Goal: Transaction & Acquisition: Download file/media

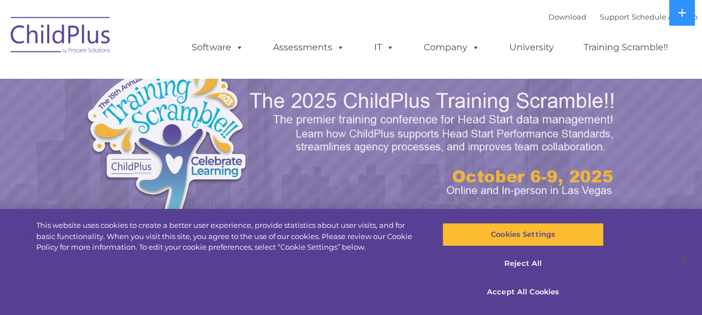
select select "MEDIUM"
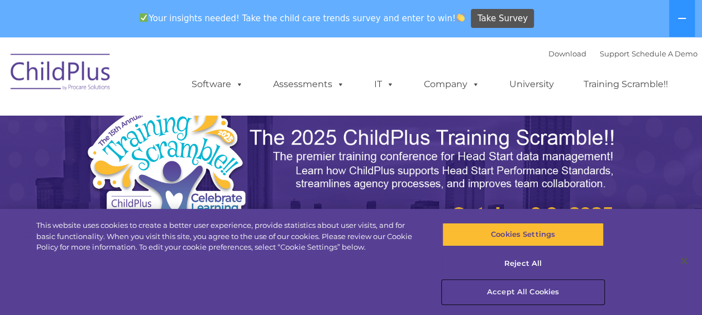
click at [528, 287] on button "Accept All Cookies" at bounding box center [522, 291] width 161 height 23
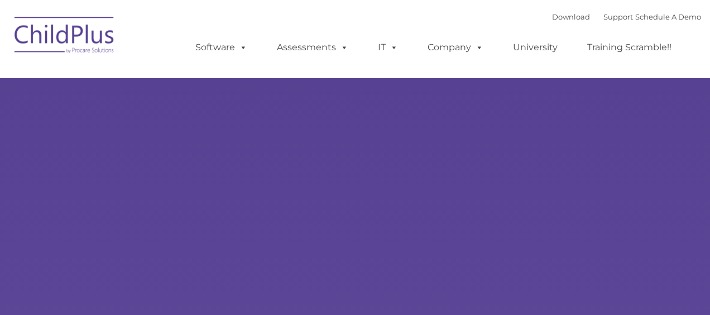
type input ""
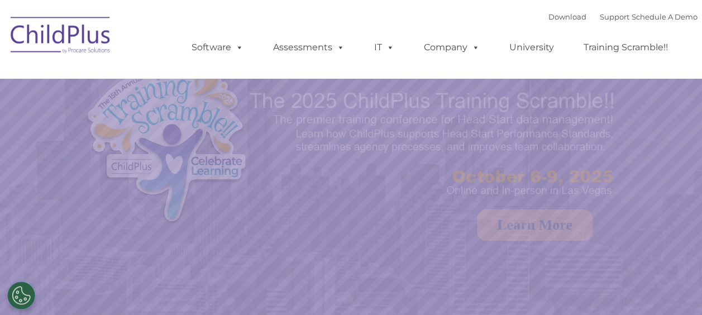
select select "MEDIUM"
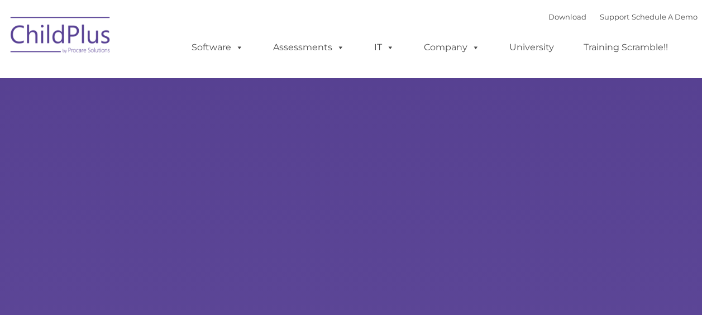
type input ""
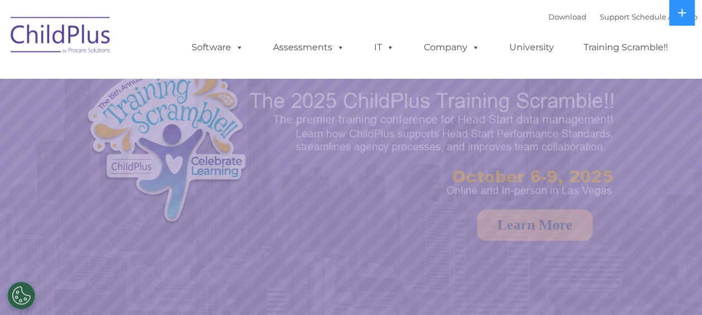
select select "MEDIUM"
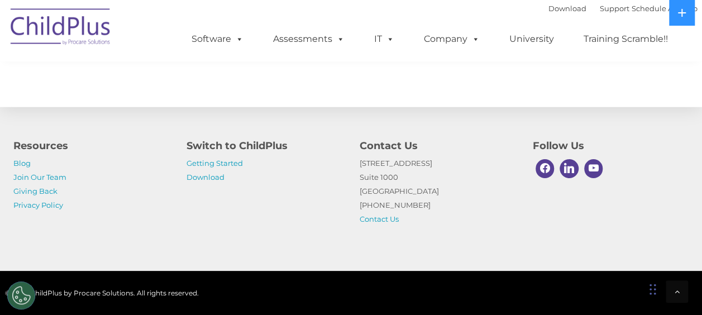
scroll to position [1361, 0]
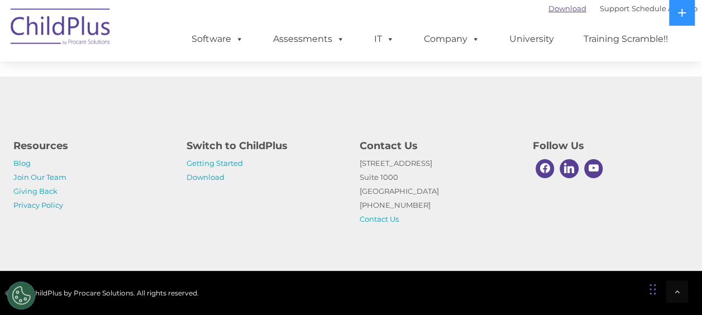
click at [551, 6] on link "Download" at bounding box center [567, 8] width 38 height 9
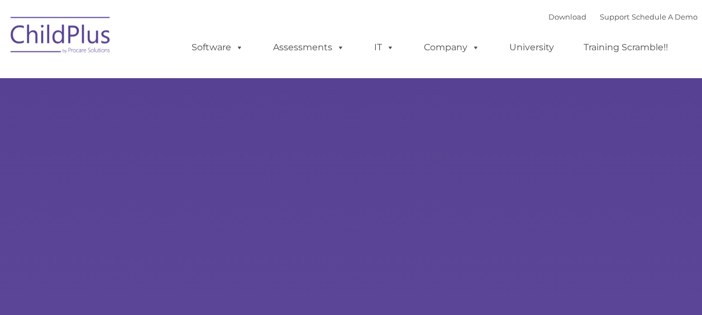
type input ""
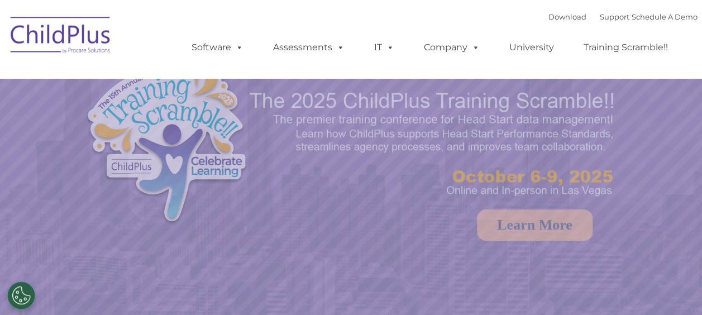
select select "MEDIUM"
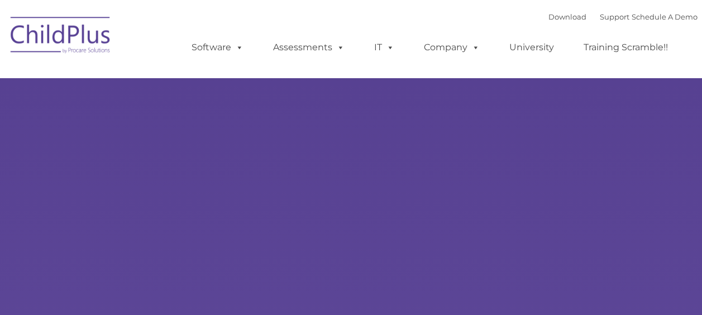
type input ""
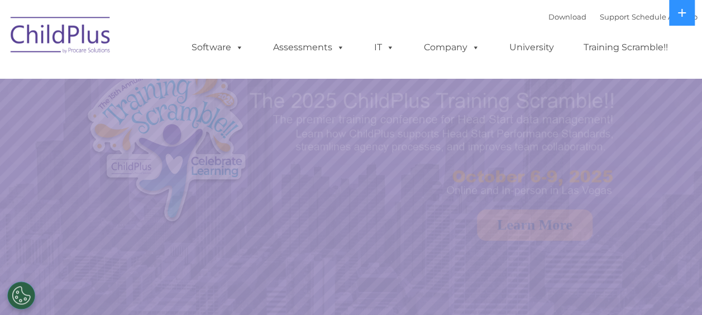
select select "MEDIUM"
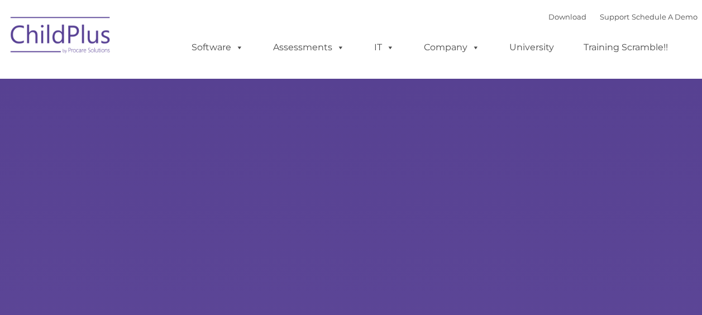
type input ""
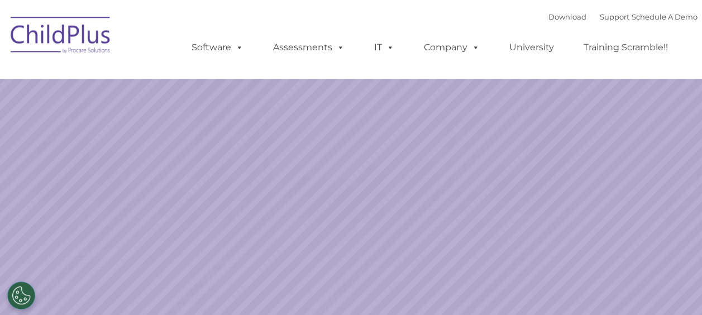
select select "MEDIUM"
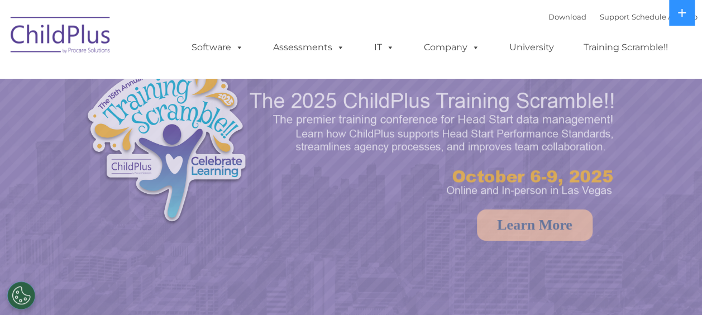
select select "MEDIUM"
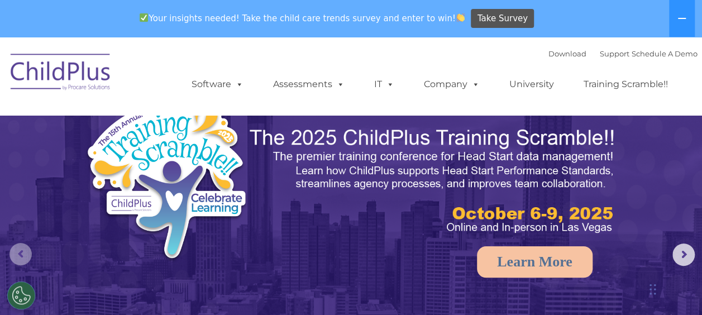
click at [16, 253] on rs-arrow at bounding box center [20, 254] width 22 height 22
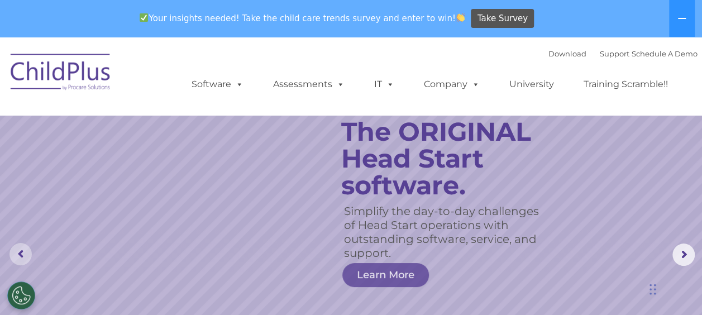
click at [16, 253] on rs-arrow at bounding box center [20, 254] width 22 height 22
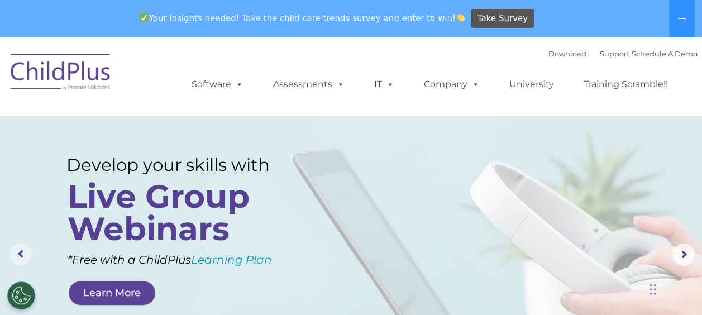
click at [16, 253] on rs-arrow at bounding box center [20, 254] width 22 height 22
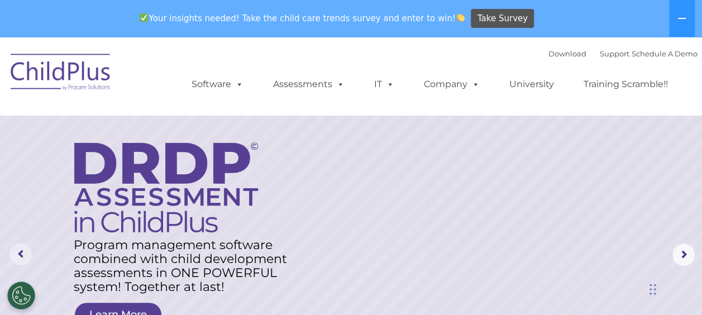
click at [16, 252] on rs-arrow at bounding box center [20, 254] width 22 height 22
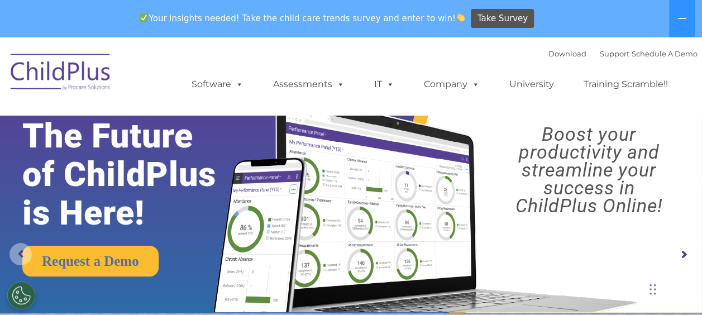
click at [17, 243] on rs-arrow at bounding box center [20, 254] width 22 height 22
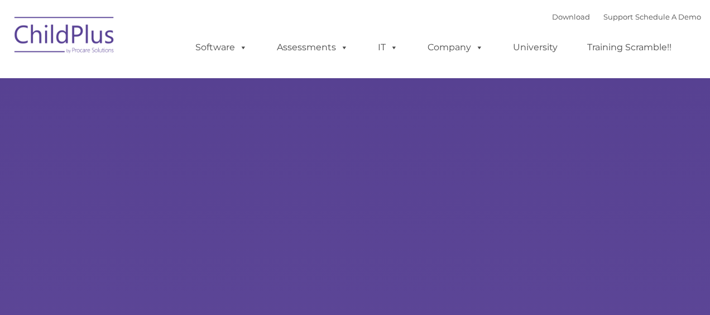
type input ""
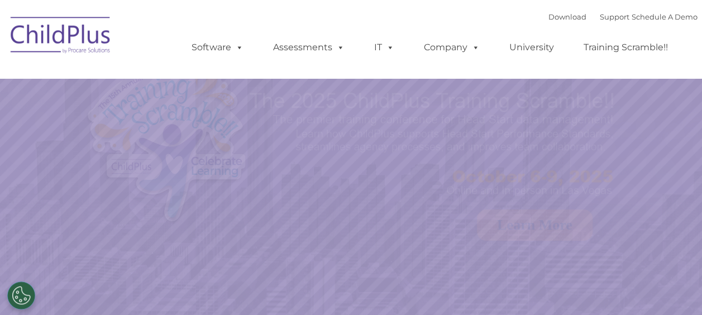
select select "MEDIUM"
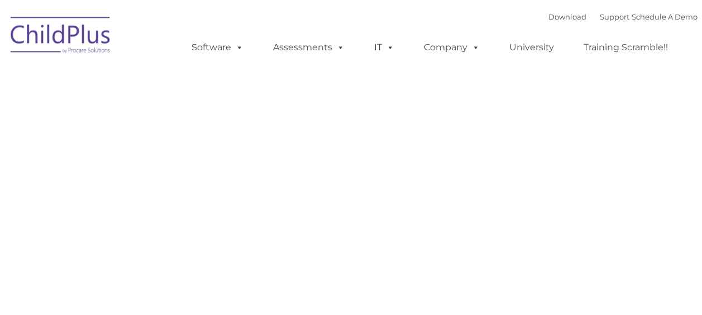
type input ""
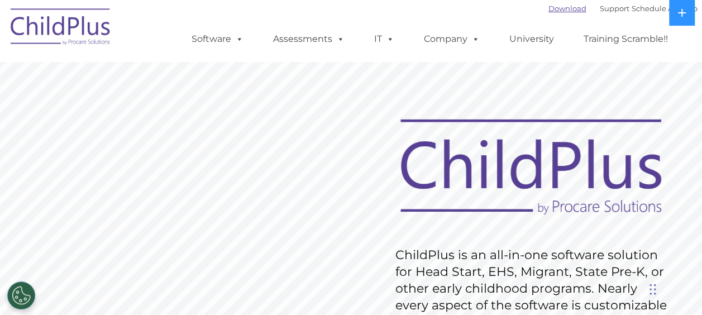
click at [565, 6] on link "Download" at bounding box center [567, 8] width 38 height 9
